Goal: Transaction & Acquisition: Purchase product/service

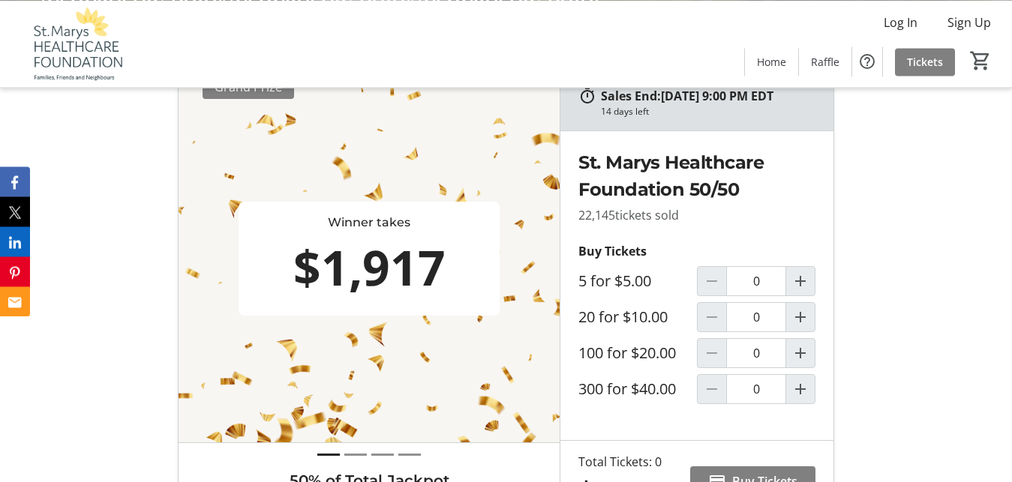
scroll to position [459, 0]
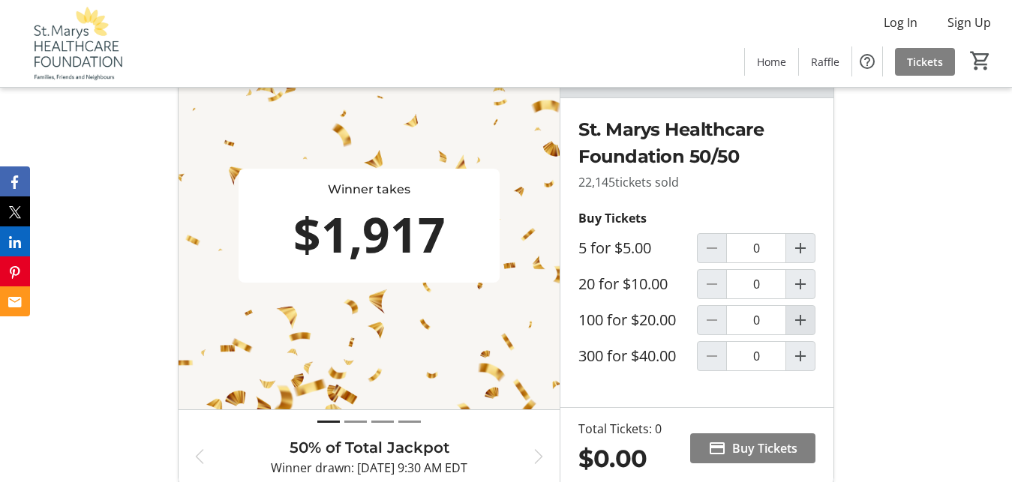
click at [802, 329] on mat-icon "Increment by one" at bounding box center [800, 320] width 18 height 18
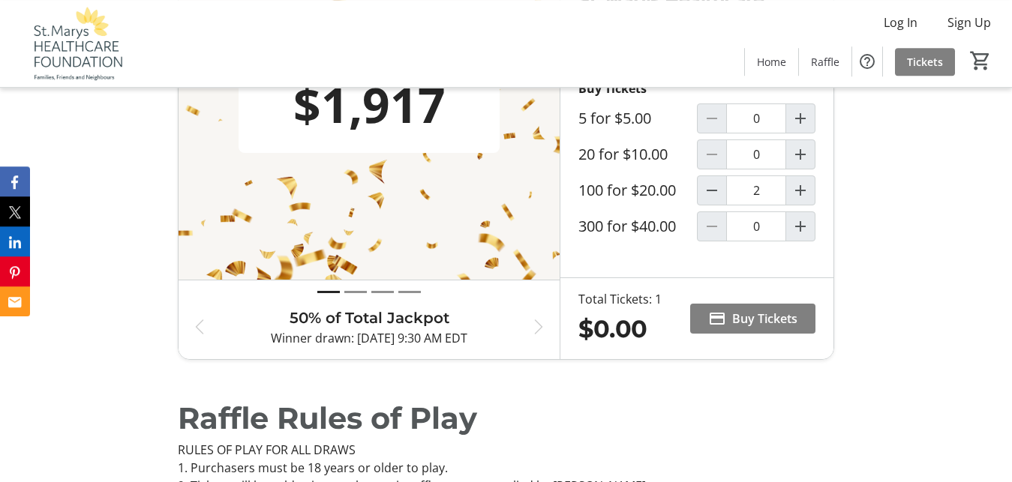
type input "1"
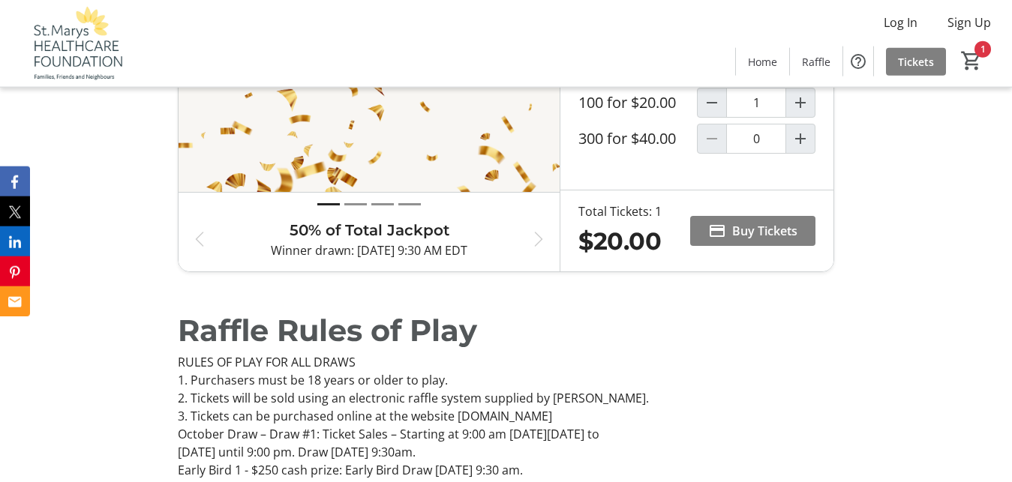
scroll to position [765, 0]
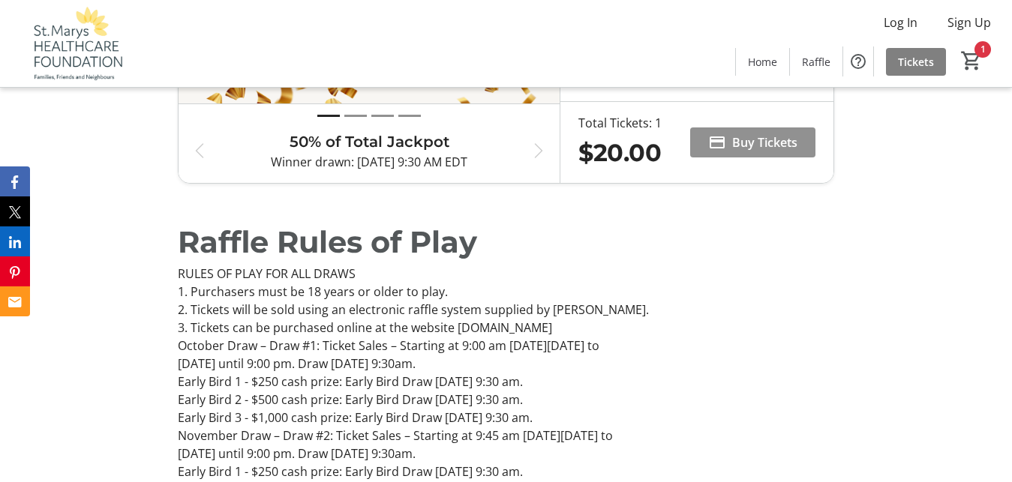
click at [768, 152] on span "Buy Tickets" at bounding box center [764, 143] width 65 height 18
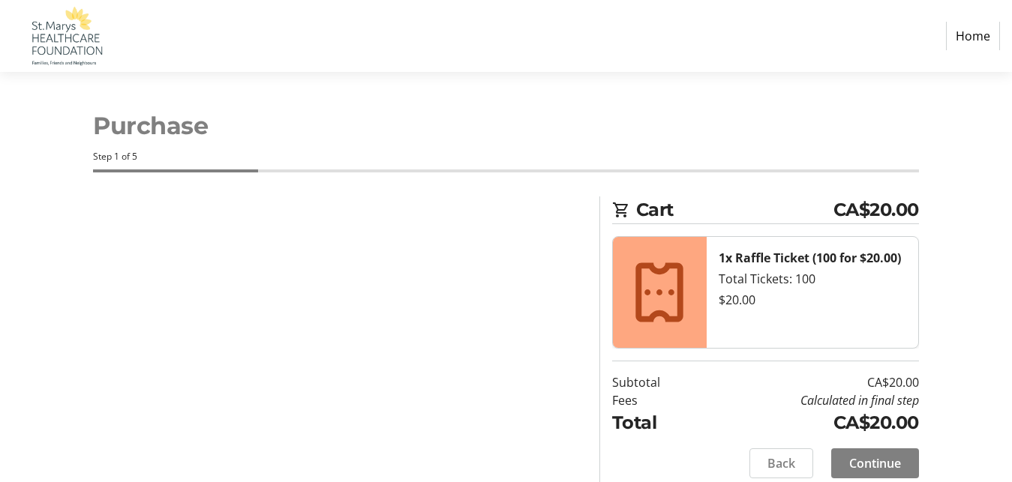
select select "CA"
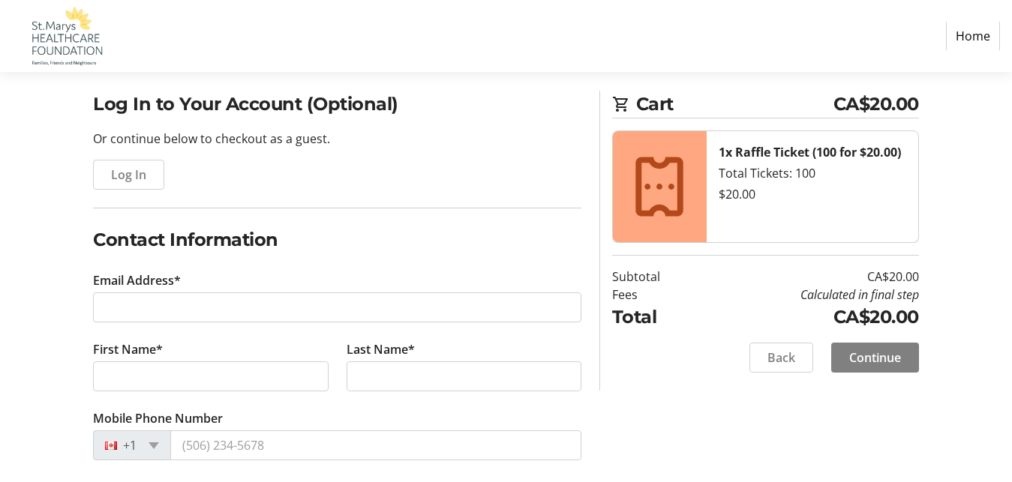
scroll to position [153, 0]
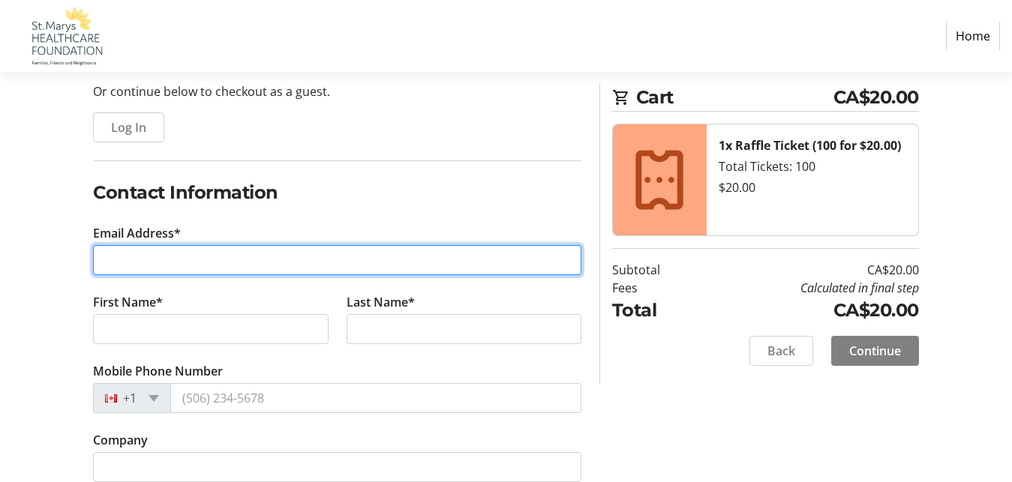
click at [110, 253] on input "Email Address*" at bounding box center [337, 260] width 488 height 30
click at [132, 272] on input "dj.bell" at bounding box center [337, 260] width 488 height 30
type input "[EMAIL_ADDRESS][DOMAIN_NAME]"
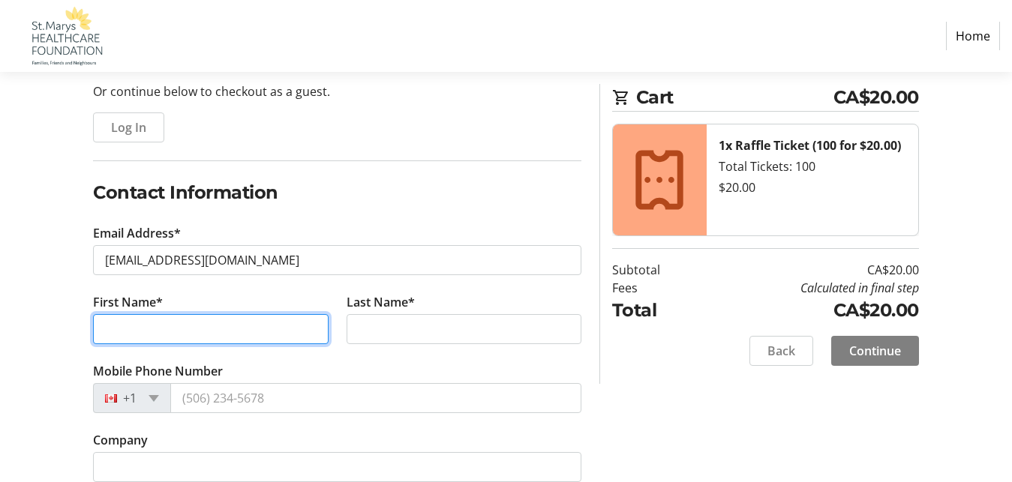
click at [104, 329] on input "First Name*" at bounding box center [210, 329] width 235 height 30
type input "d"
type input "Deb"
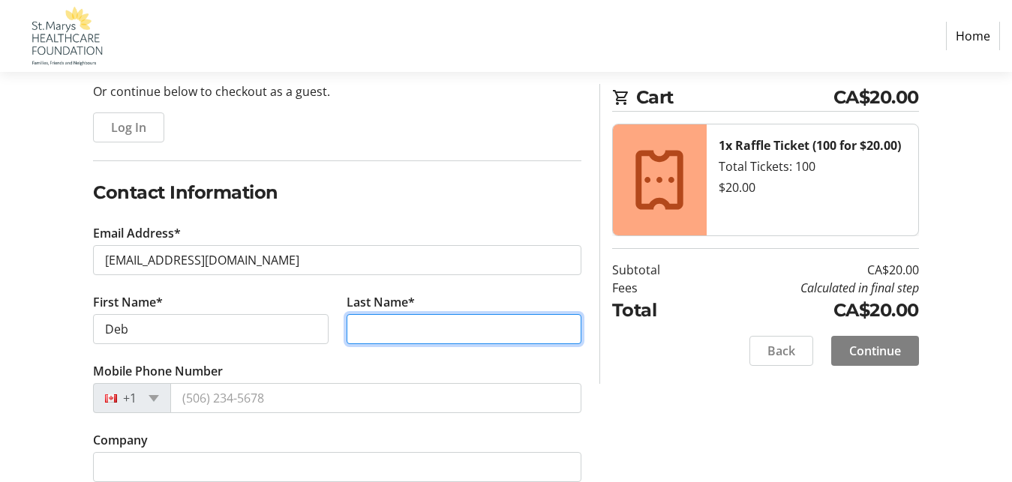
click at [377, 327] on input "Last Name*" at bounding box center [464, 329] width 235 height 30
type input "Bell"
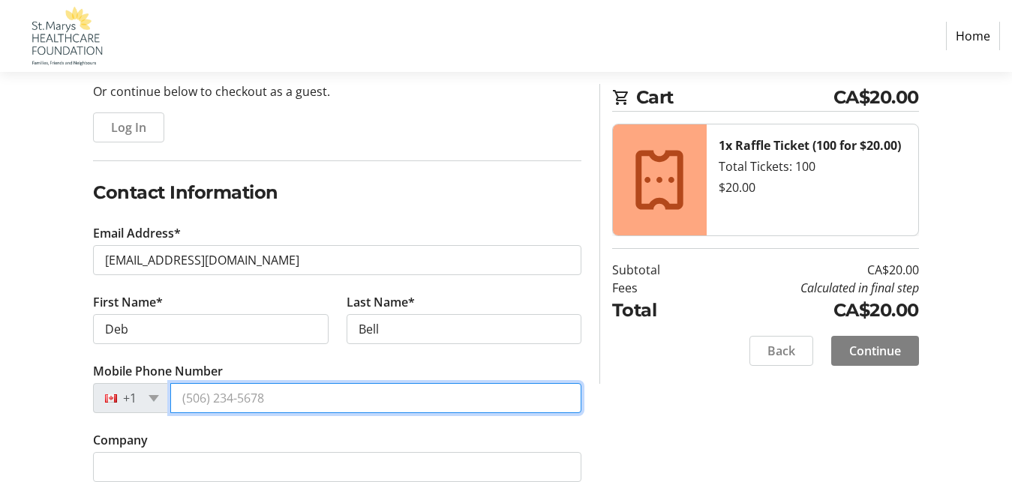
drag, startPoint x: 185, startPoint y: 397, endPoint x: 289, endPoint y: 407, distance: 104.8
click at [289, 407] on input "Mobile Phone Number" at bounding box center [375, 398] width 411 height 30
click at [269, 400] on input "Mobile Phone Number" at bounding box center [375, 398] width 411 height 30
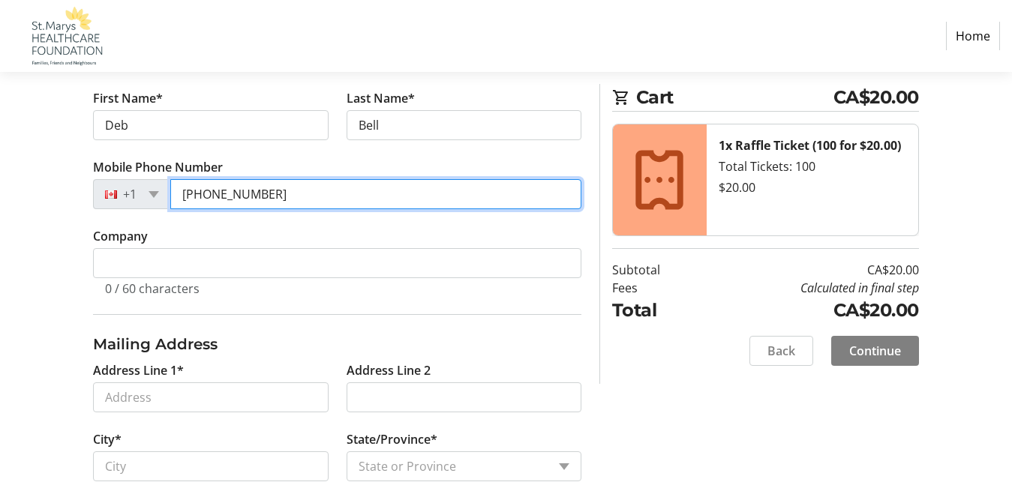
scroll to position [383, 0]
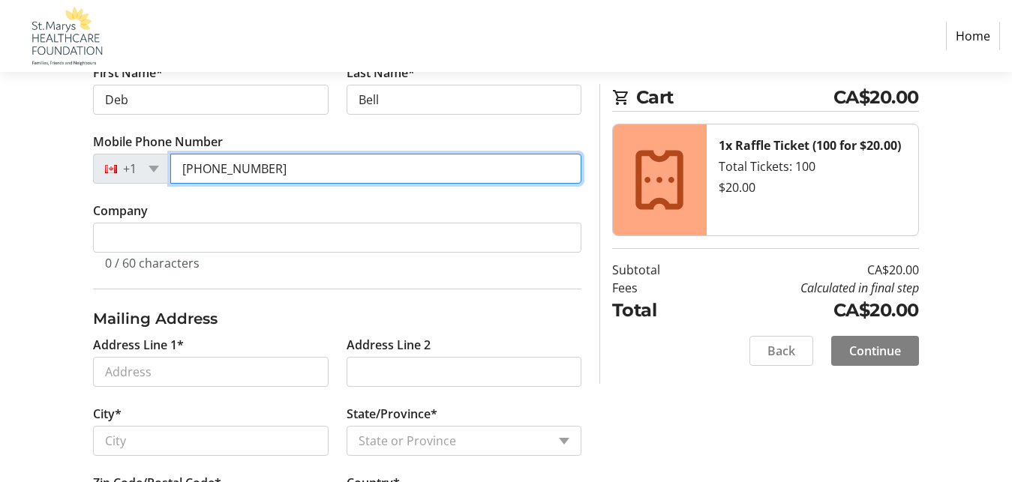
type input "[PHONE_NUMBER]"
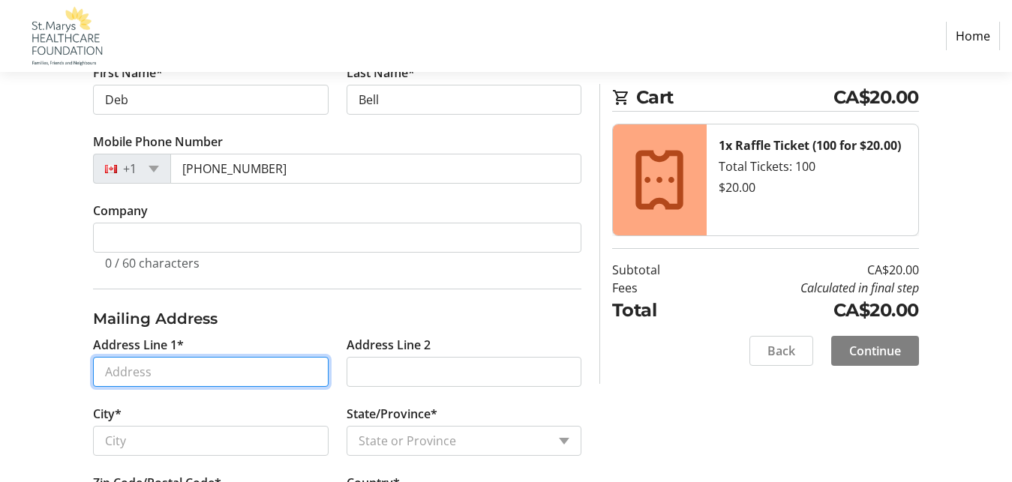
click at [131, 366] on input "Address Line 1*" at bounding box center [210, 372] width 235 height 30
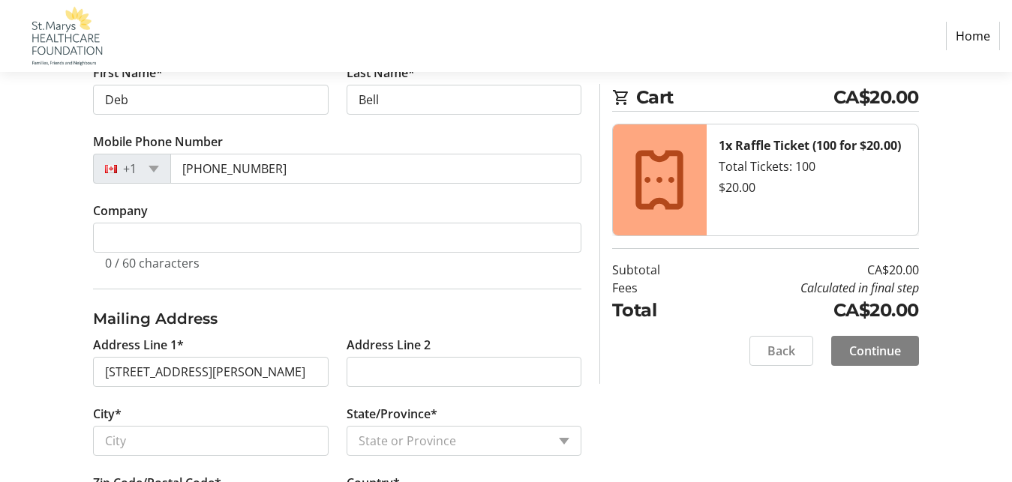
type input "[STREET_ADDRESS][PERSON_NAME]"
type input "Shakespeare"
select select "ON"
type input "N0B 2P0"
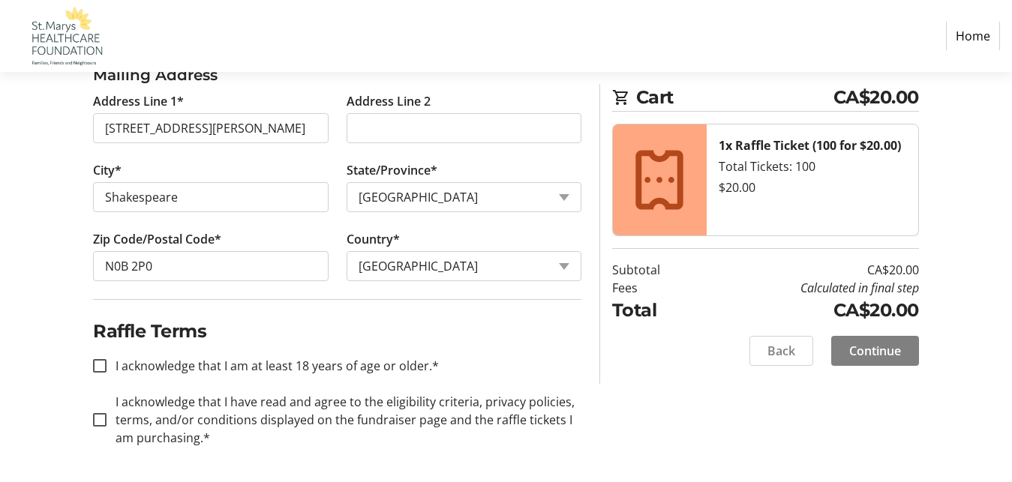
scroll to position [627, 0]
click at [100, 365] on input "I acknowledge that I am at least 18 years of age or older.*" at bounding box center [100, 366] width 14 height 14
checkbox input "true"
click at [101, 418] on input "I acknowledge that I have read and agree to the eligibility criteria, privacy p…" at bounding box center [100, 420] width 14 height 14
checkbox input "true"
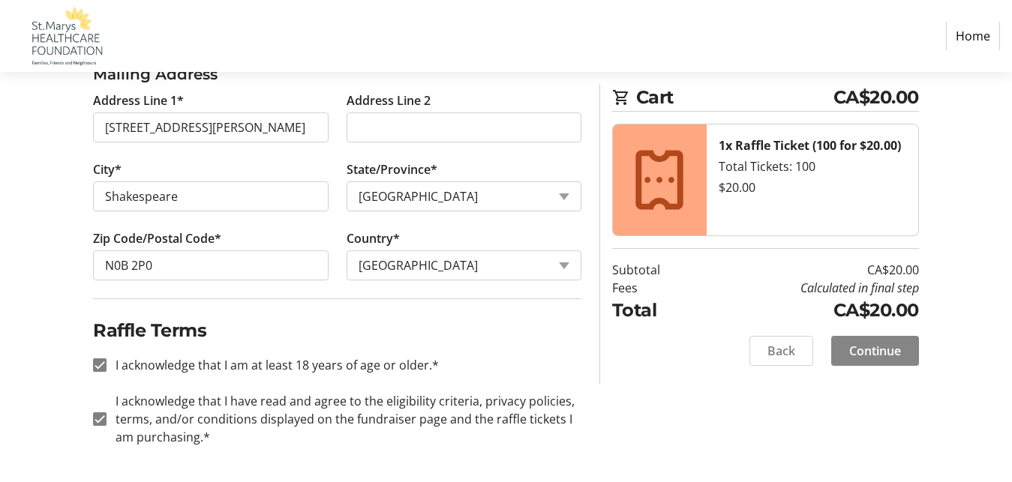
click at [878, 350] on span "Continue" at bounding box center [875, 351] width 52 height 18
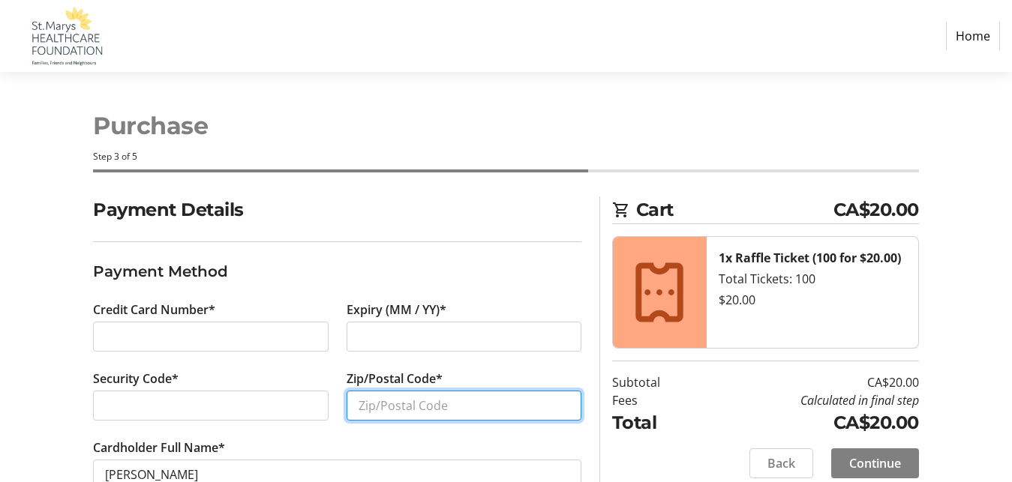
click at [372, 417] on input "Zip/Postal Code*" at bounding box center [464, 406] width 235 height 30
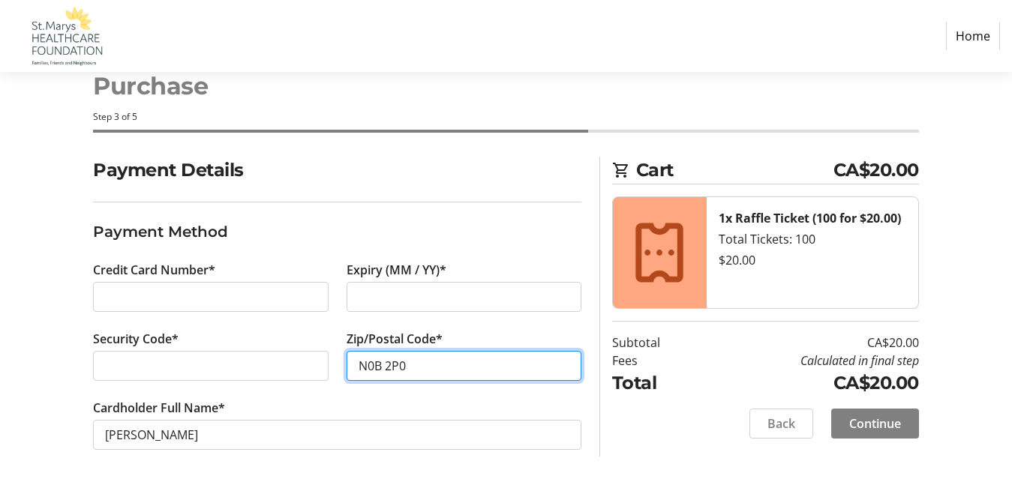
scroll to position [44, 0]
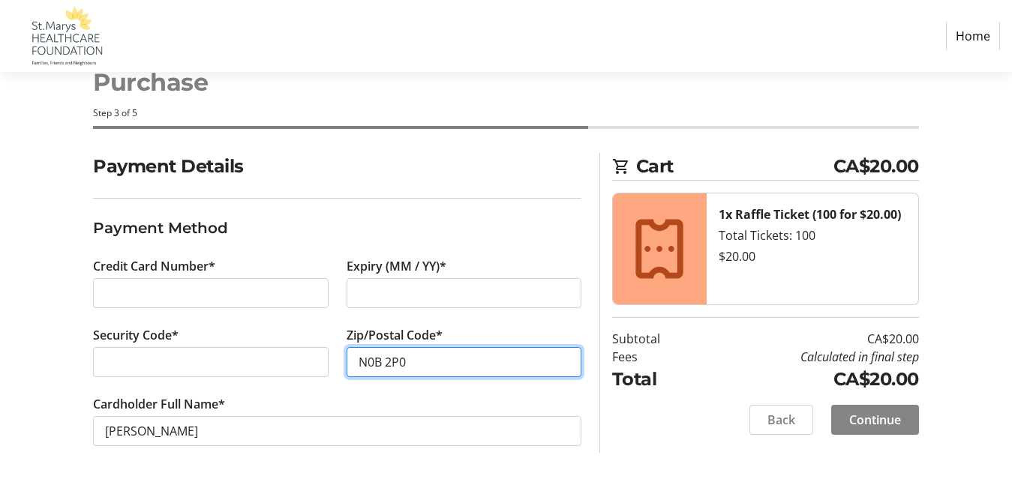
type input "N0B 2P0"
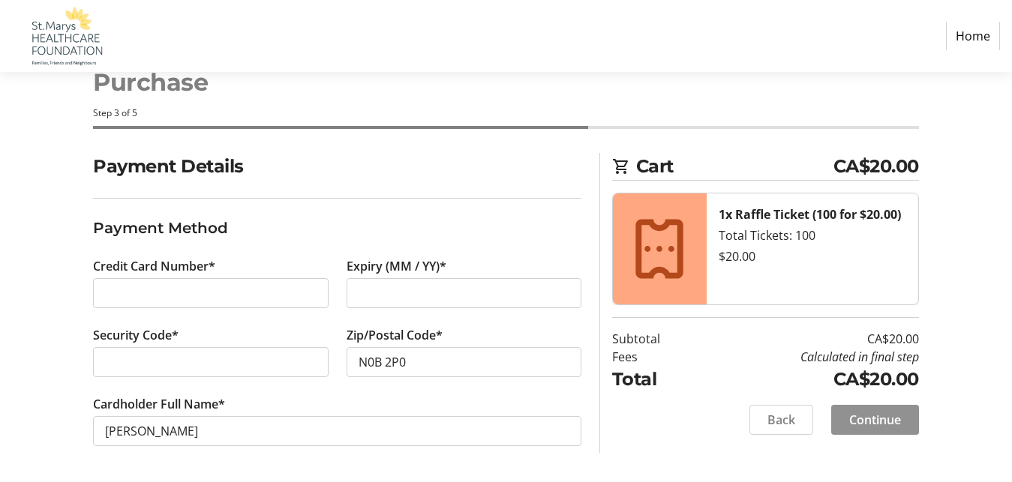
click at [889, 420] on span "Continue" at bounding box center [875, 420] width 52 height 18
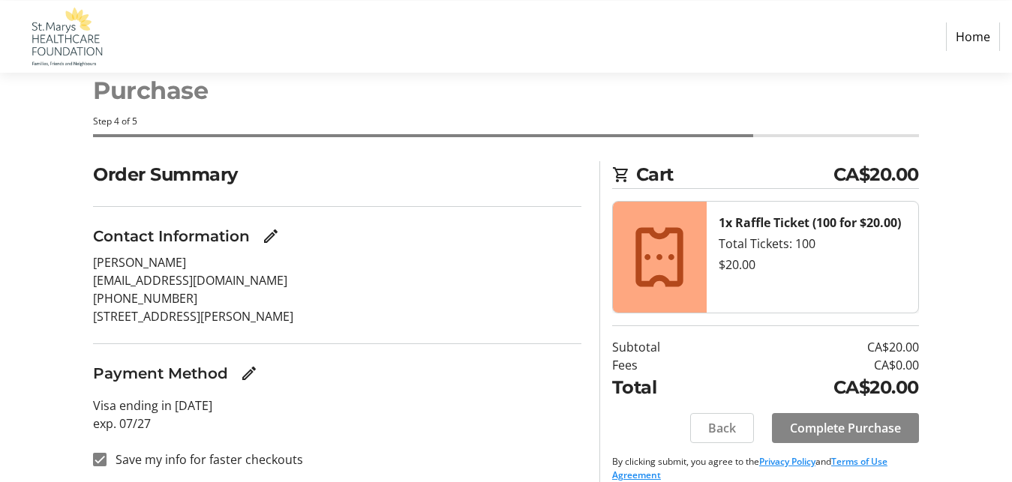
scroll to position [53, 0]
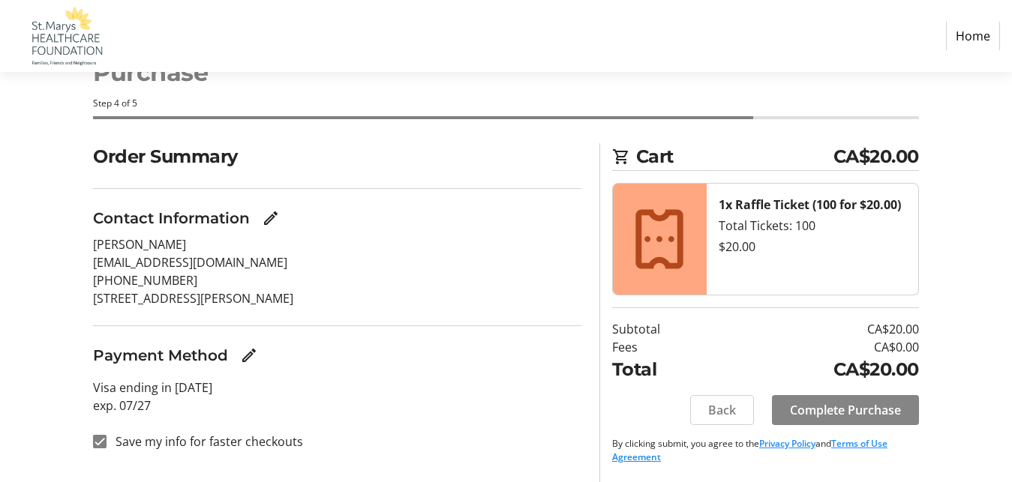
click at [848, 413] on span "Complete Purchase" at bounding box center [845, 410] width 111 height 18
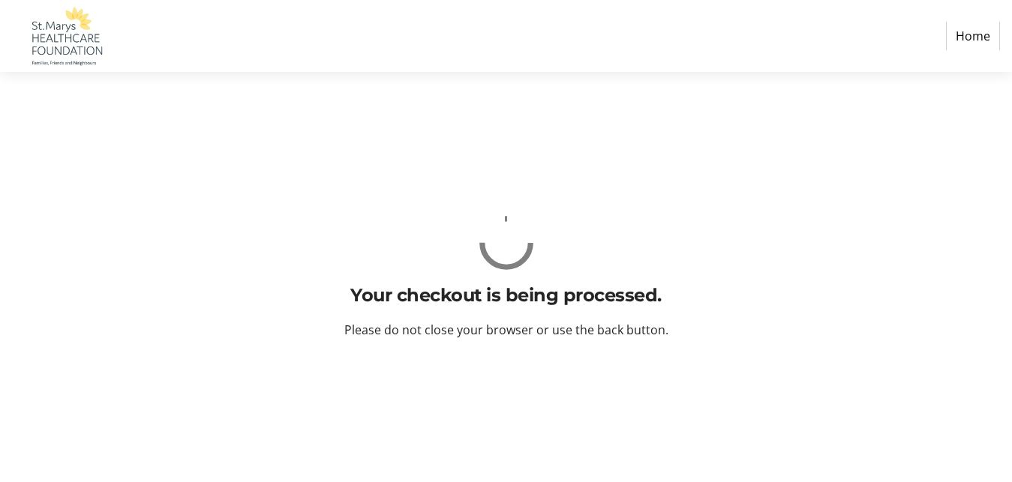
scroll to position [0, 0]
